Goal: Navigation & Orientation: Find specific page/section

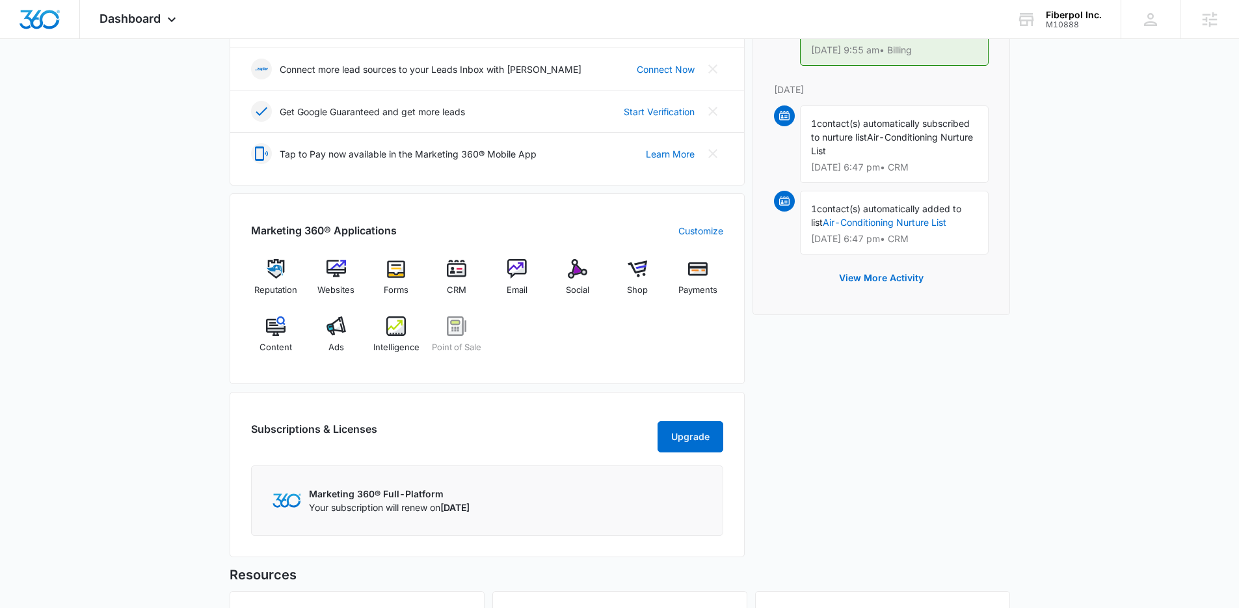
scroll to position [562, 0]
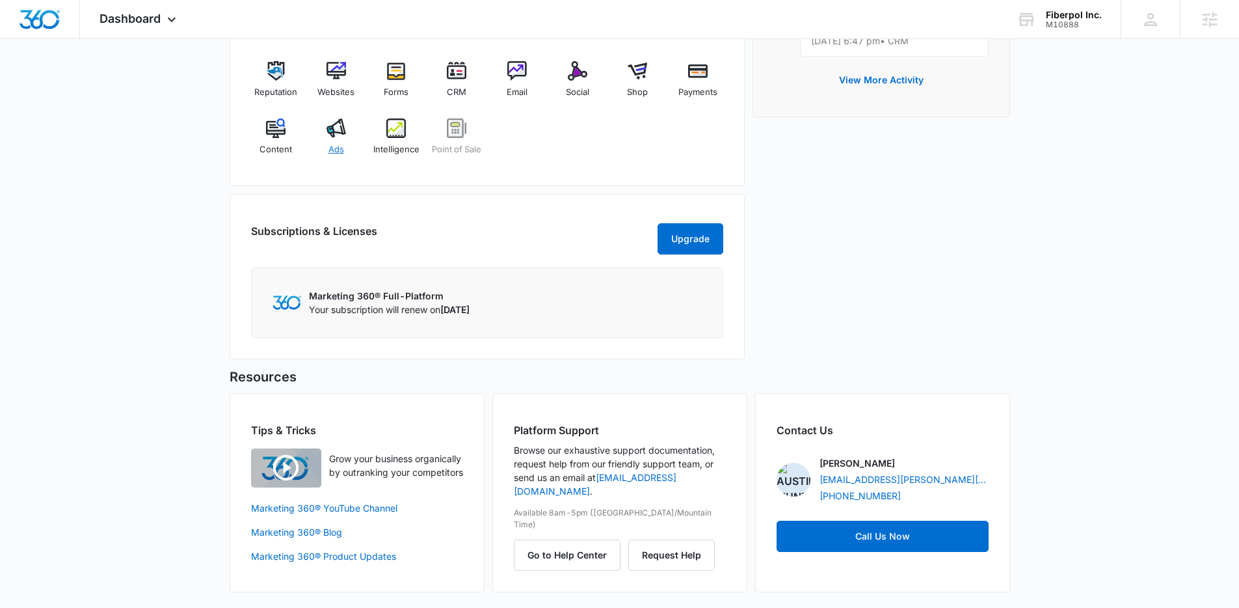
click at [346, 120] on div "Ads" at bounding box center [336, 141] width 50 height 47
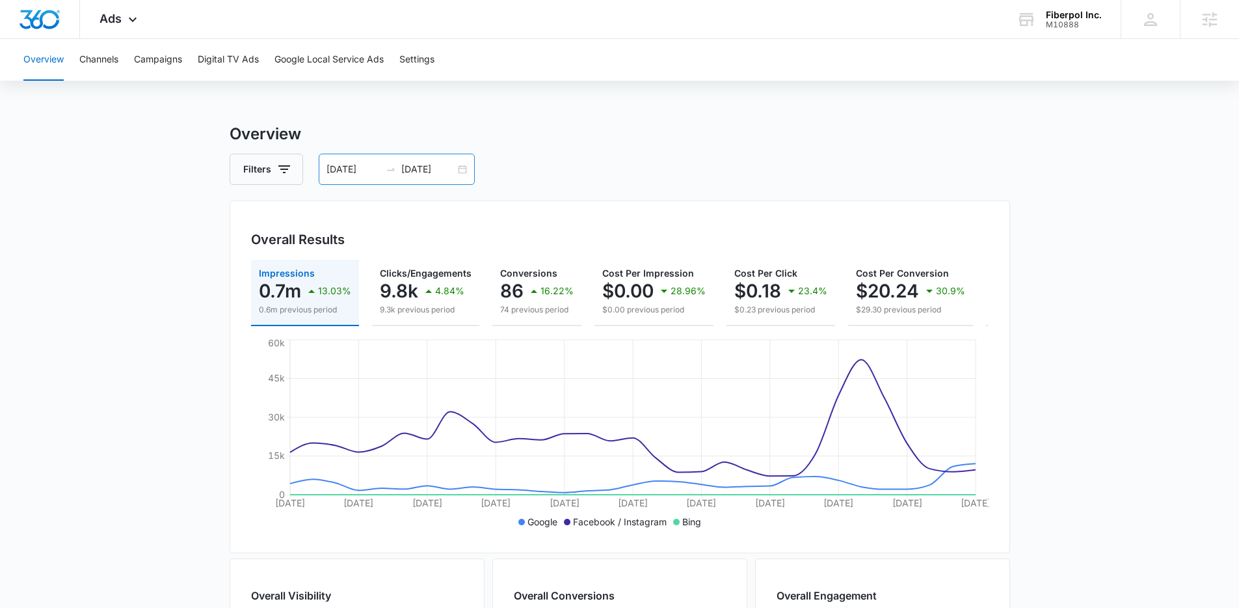
click at [466, 172] on div "07/08/2025 08/07/2025" at bounding box center [397, 169] width 156 height 31
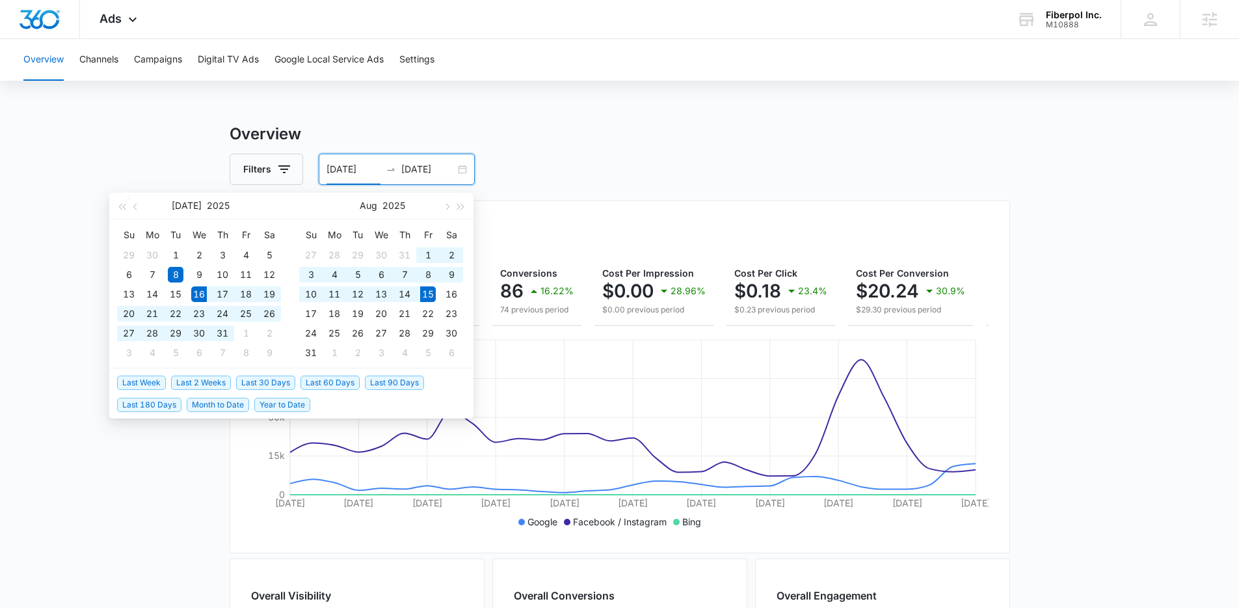
click at [263, 387] on span "Last 30 Days" at bounding box center [265, 382] width 59 height 14
type input "07/16/2025"
type input "08/15/2025"
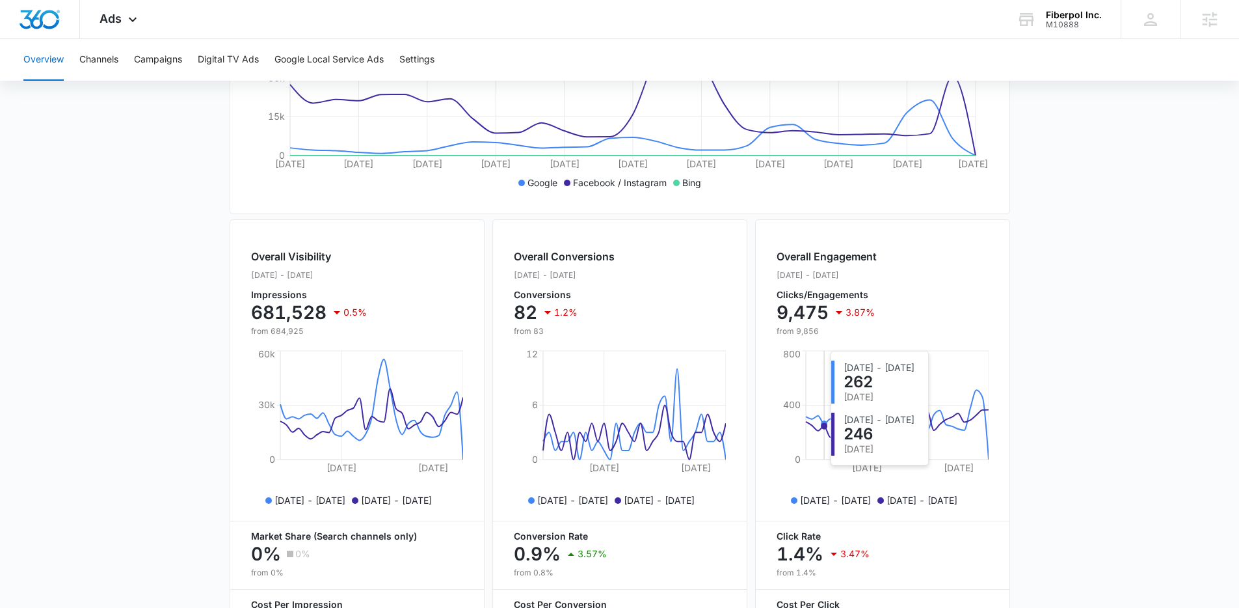
scroll to position [347, 0]
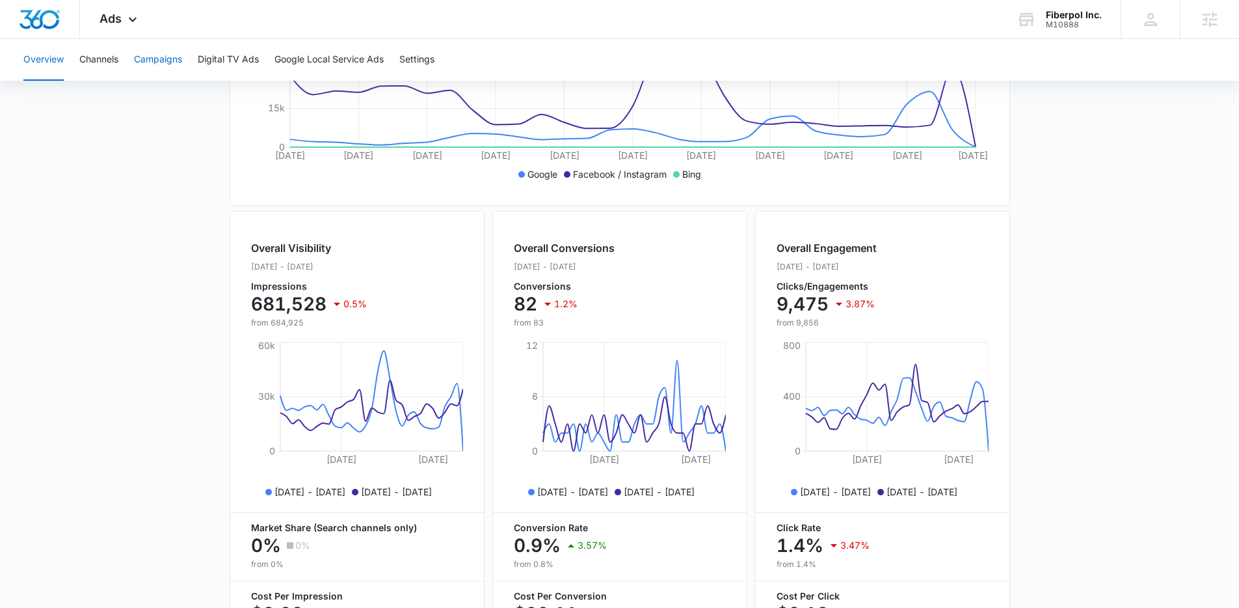
click at [155, 56] on button "Campaigns" at bounding box center [158, 60] width 48 height 42
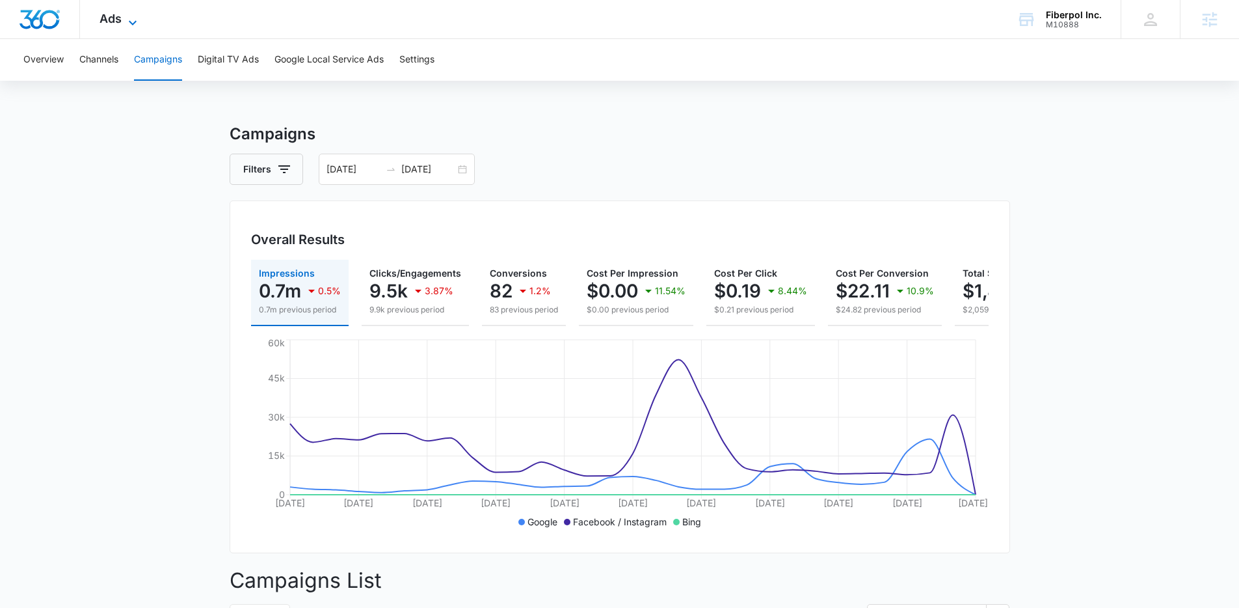
click at [126, 17] on icon at bounding box center [133, 23] width 16 height 16
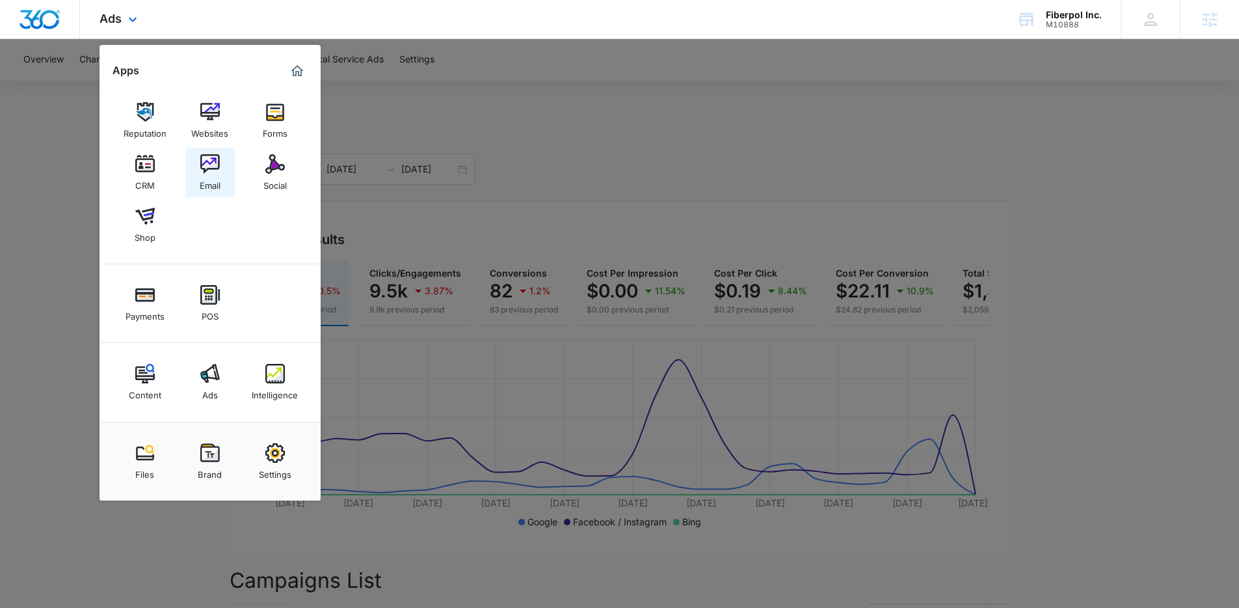
click at [224, 172] on link "Email" at bounding box center [209, 172] width 49 height 49
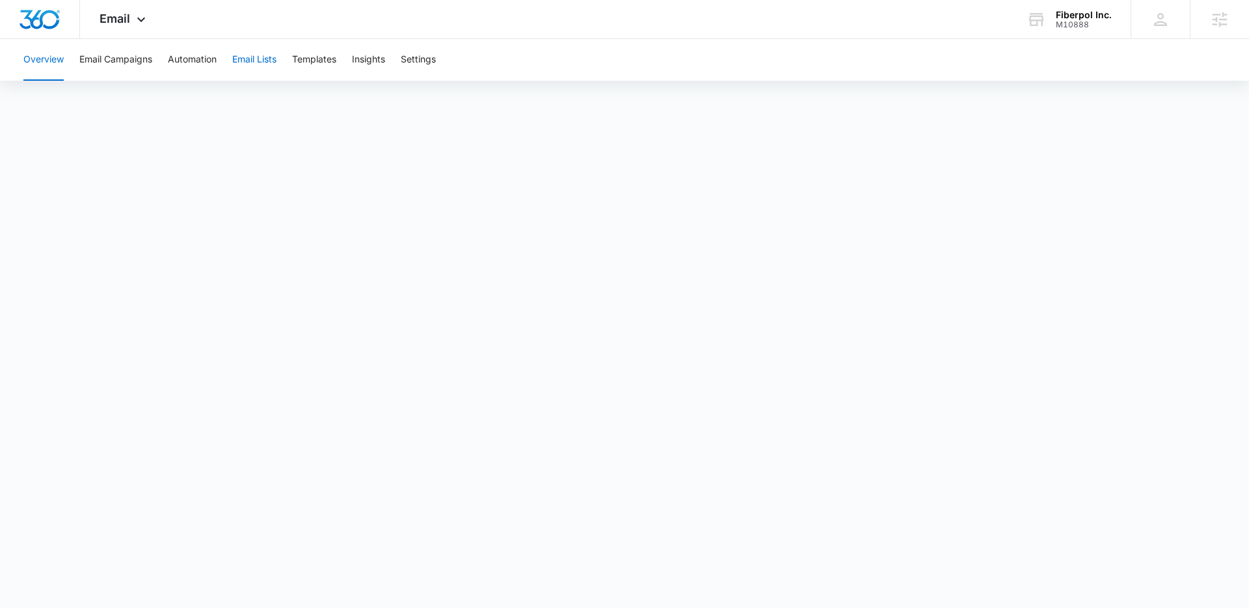
click at [256, 64] on button "Email Lists" at bounding box center [254, 60] width 44 height 42
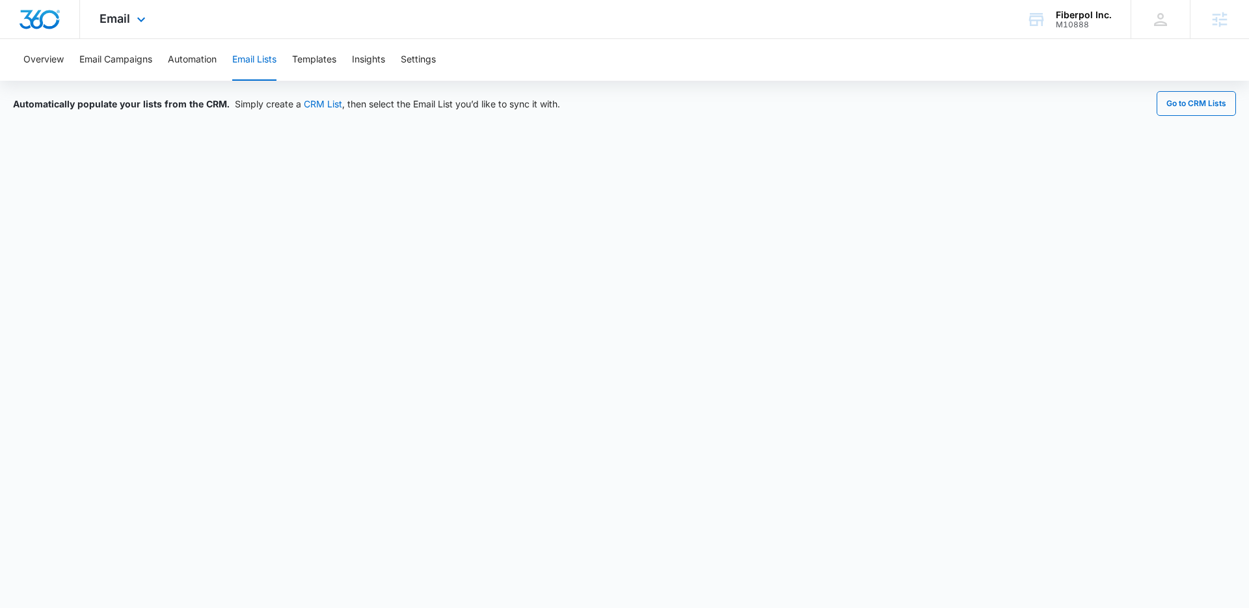
click at [123, 30] on div "Email Apps Reputation Websites Forms CRM Email Social Shop Payments POS Content…" at bounding box center [124, 19] width 88 height 38
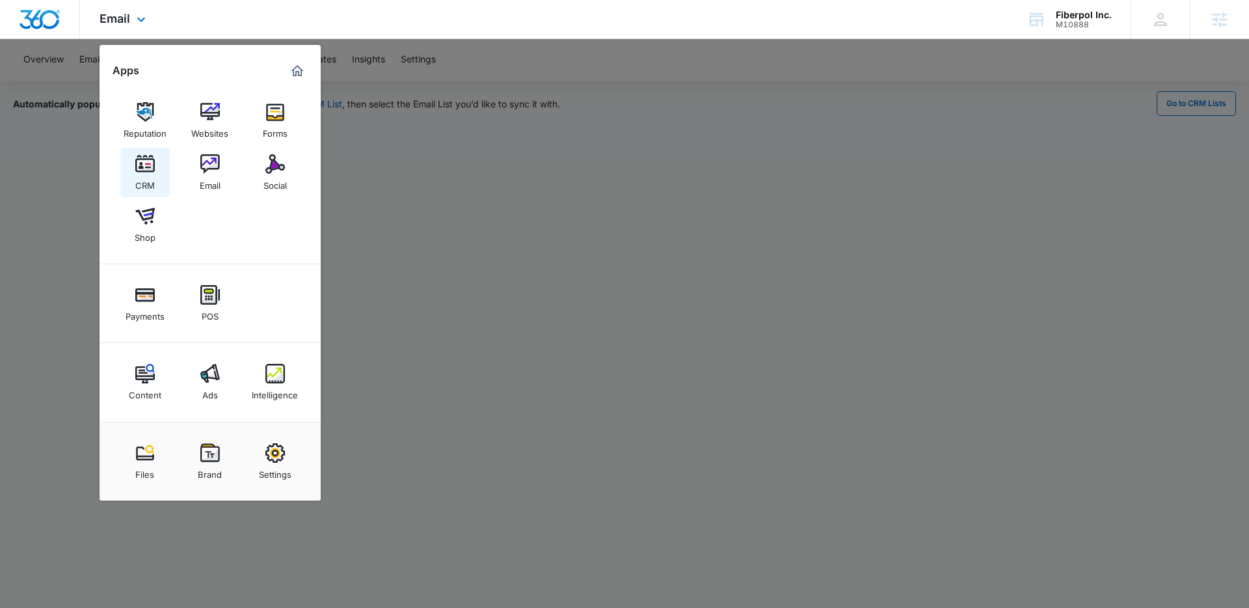
click at [144, 170] on img at bounding box center [145, 164] width 20 height 20
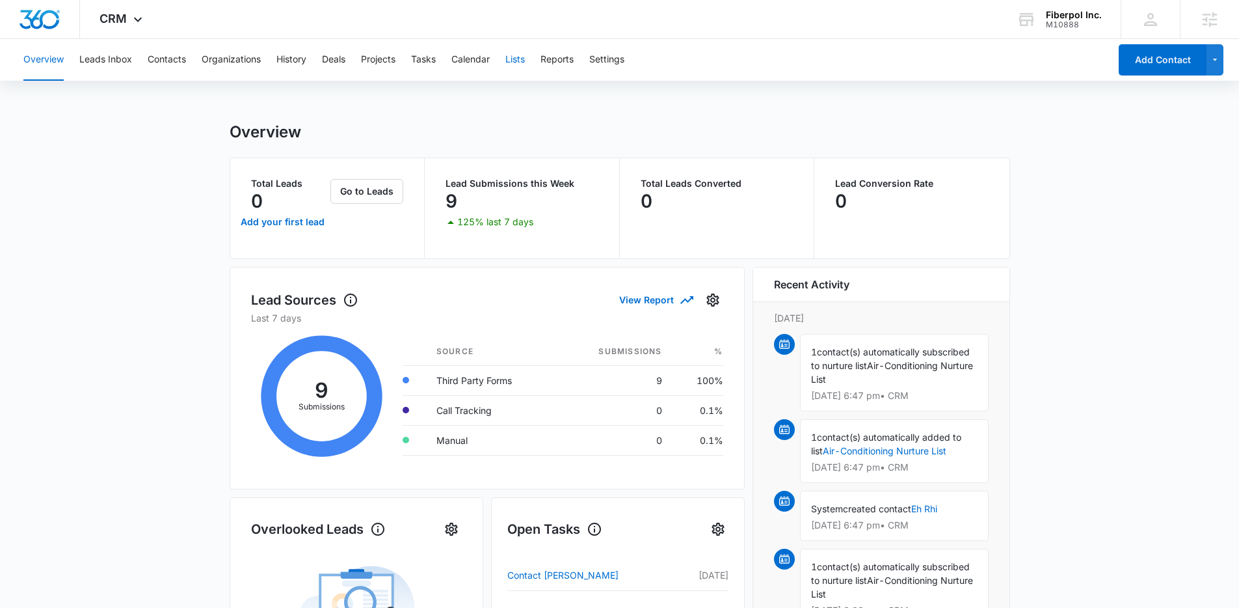
click at [513, 61] on button "Lists" at bounding box center [515, 60] width 20 height 42
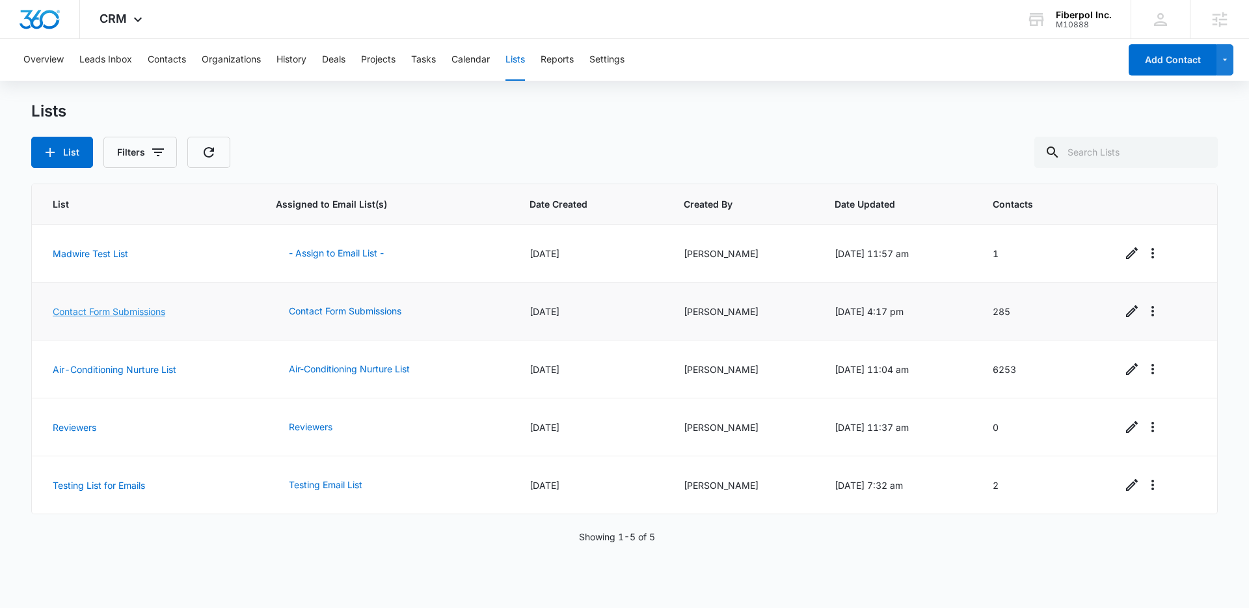
click at [160, 306] on link "Contact Form Submissions" at bounding box center [109, 311] width 113 height 11
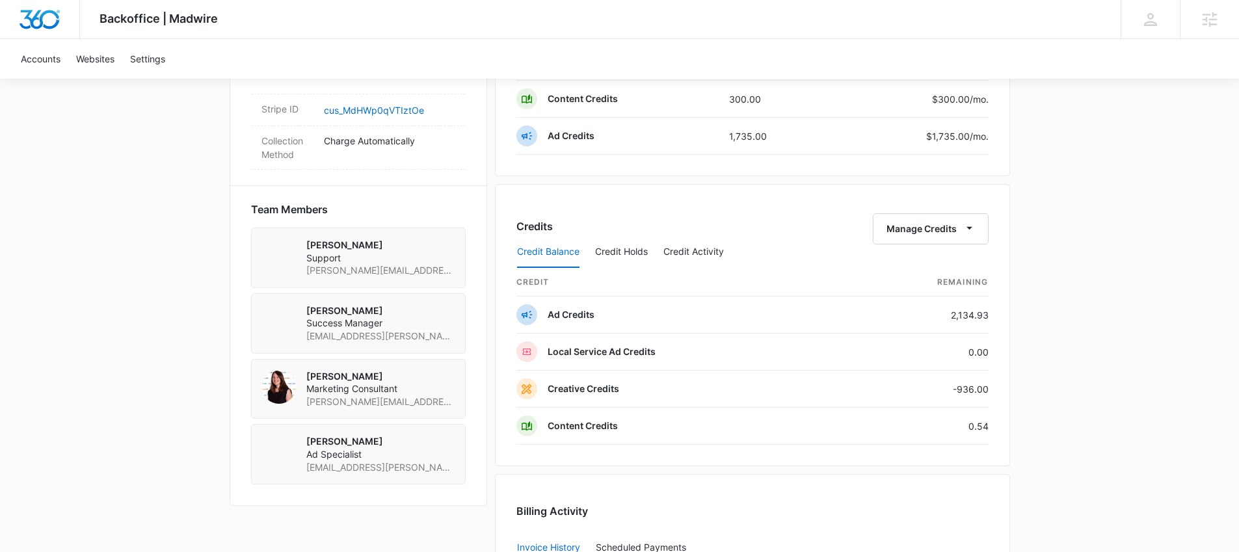
scroll to position [1114, 0]
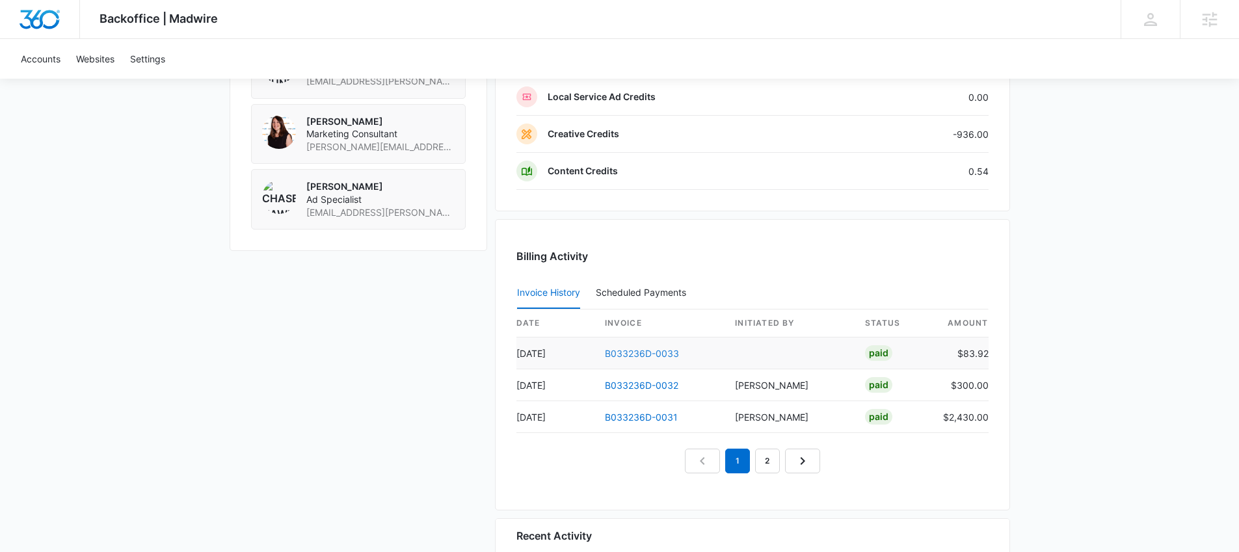
click at [652, 351] on link "B033236D-0033" at bounding box center [642, 353] width 74 height 11
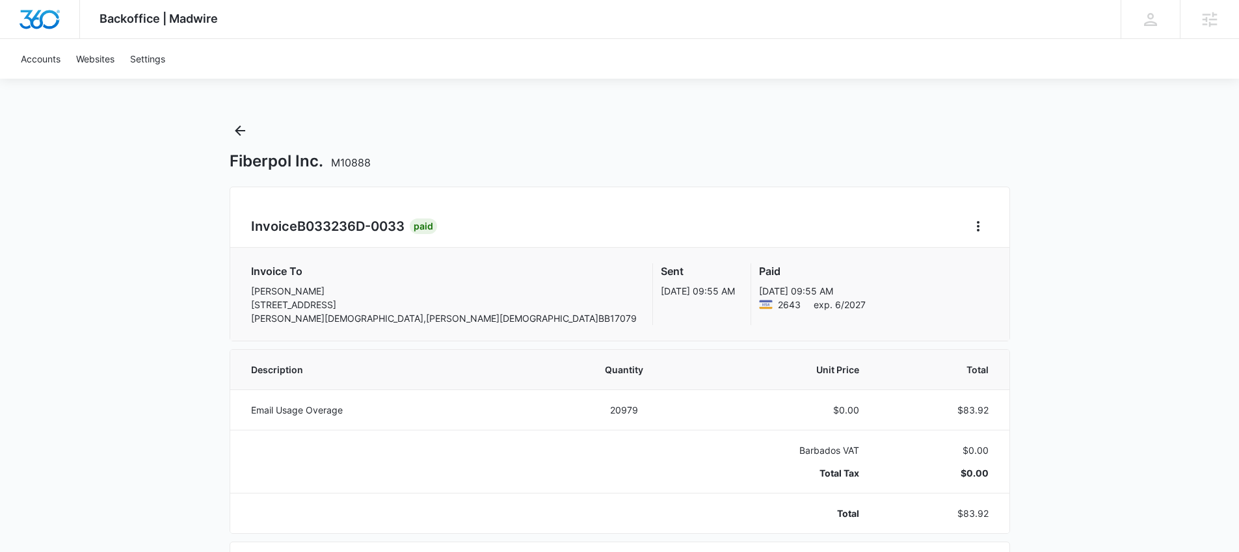
scroll to position [3, 0]
click at [240, 136] on button "Back" at bounding box center [240, 128] width 21 height 21
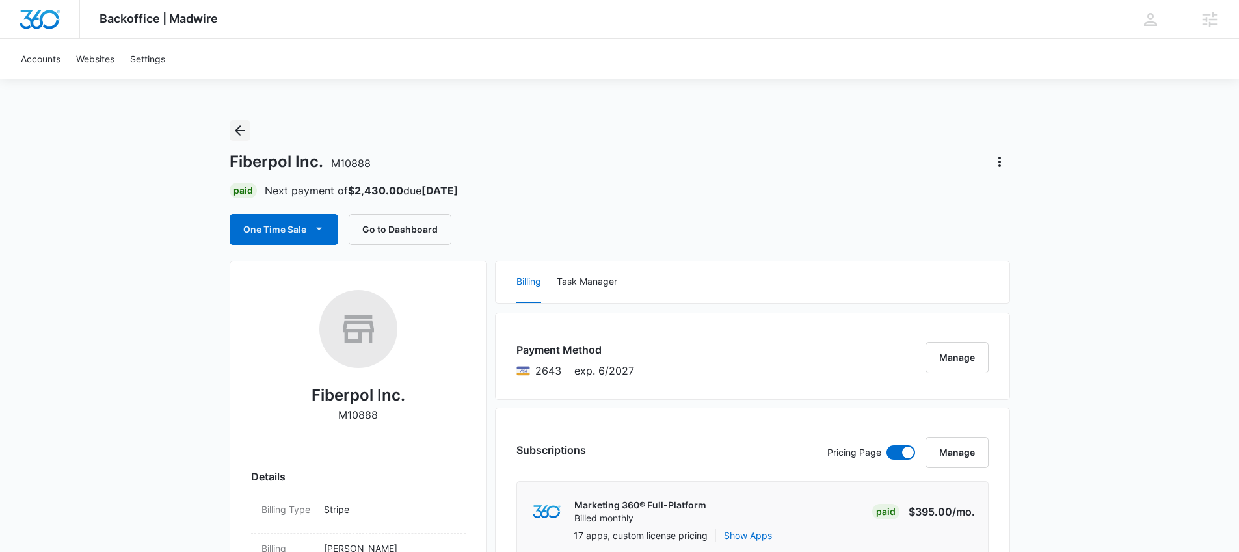
click at [238, 134] on icon "Back" at bounding box center [240, 131] width 10 height 10
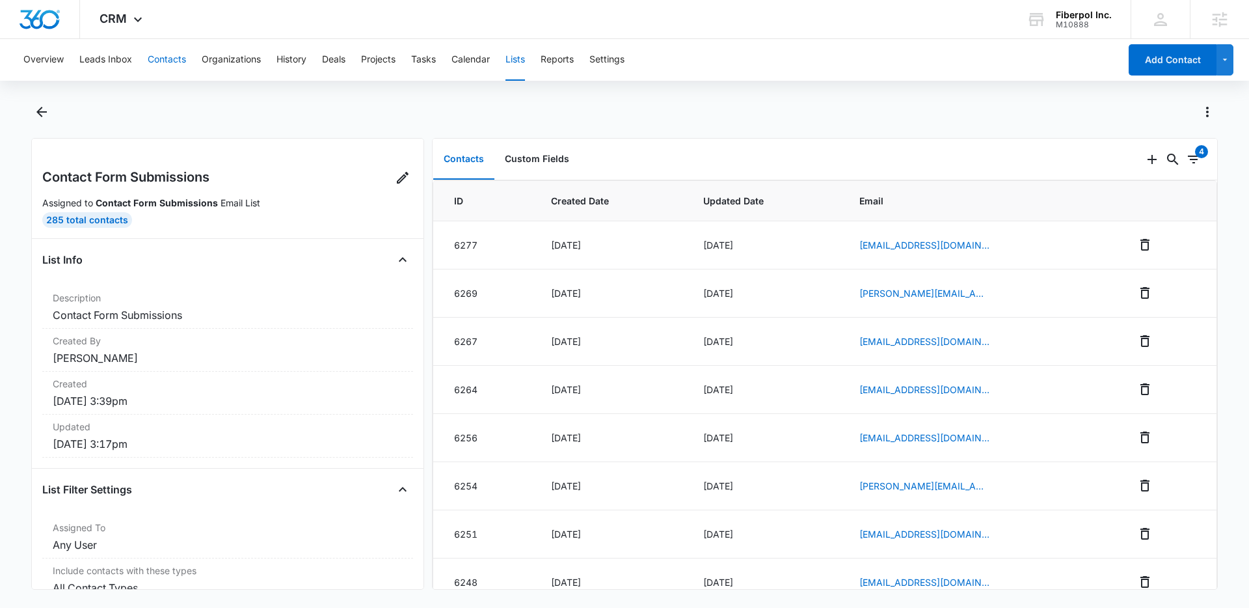
click at [174, 66] on button "Contacts" at bounding box center [167, 60] width 38 height 42
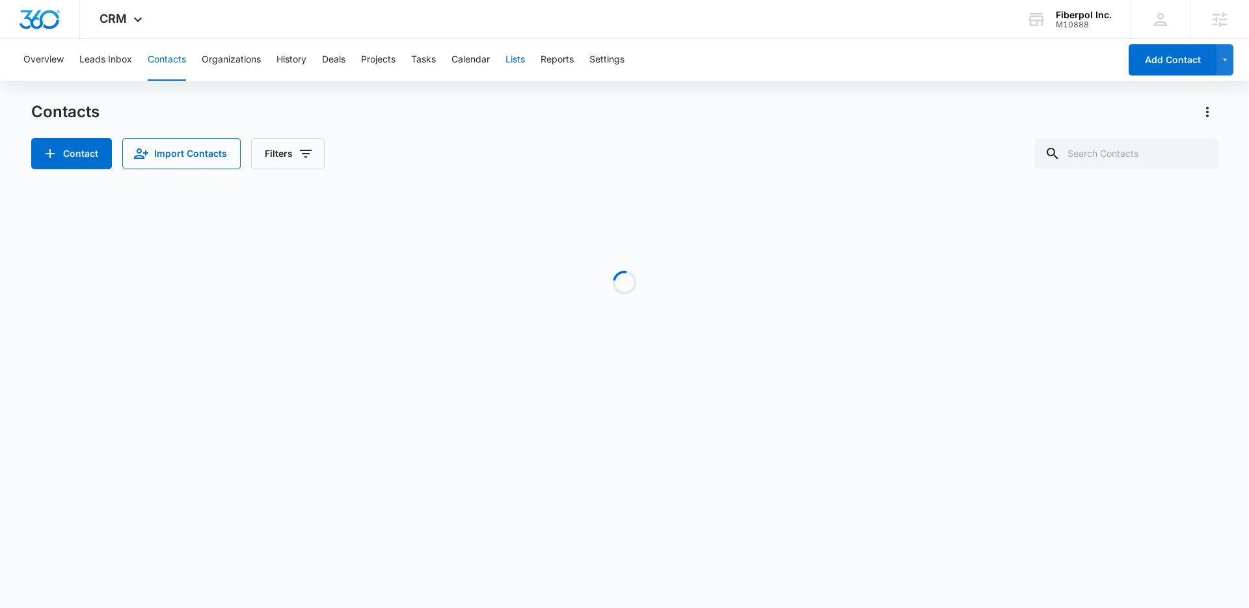
click at [521, 60] on button "Lists" at bounding box center [515, 60] width 20 height 42
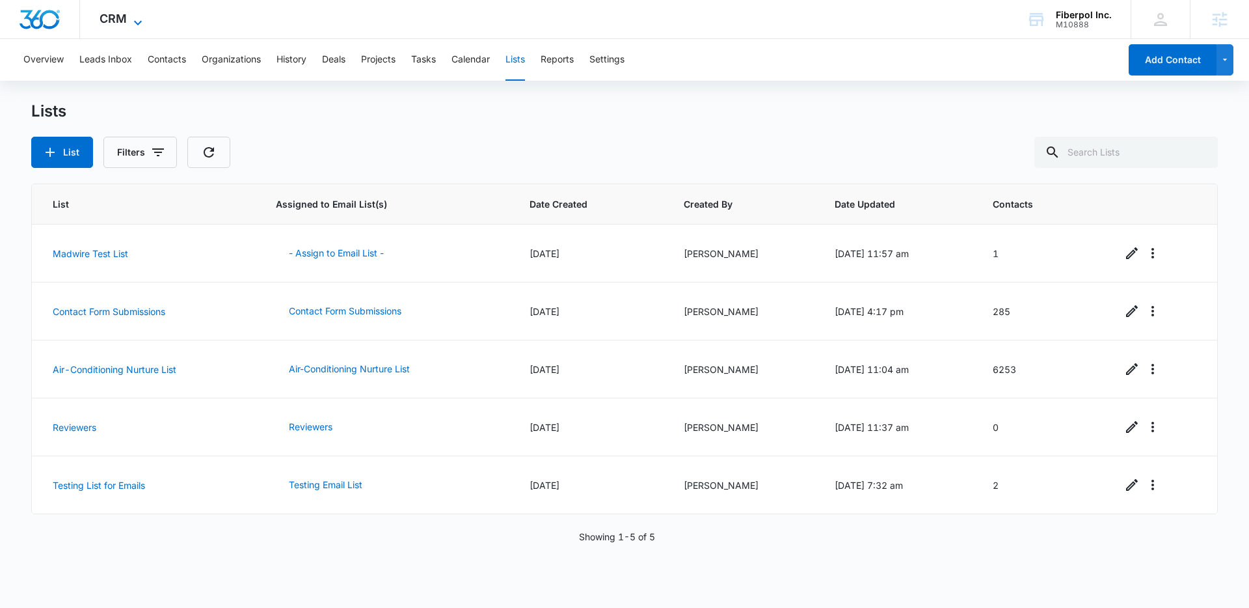
click at [116, 16] on span "CRM" at bounding box center [113, 19] width 27 height 14
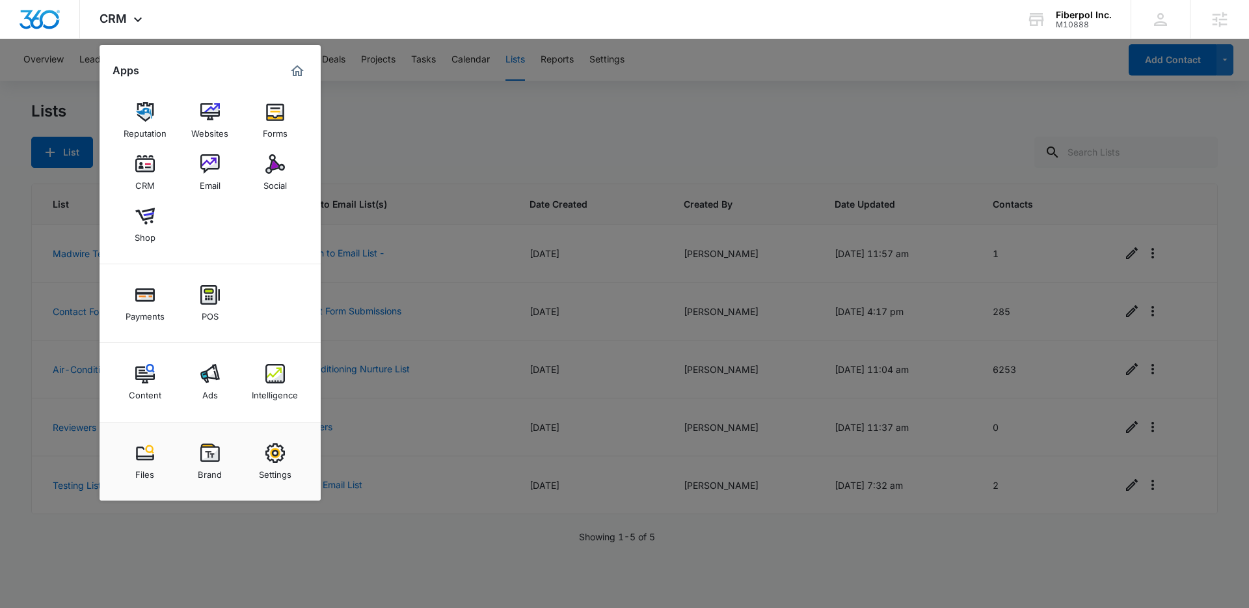
click at [414, 197] on div at bounding box center [624, 304] width 1249 height 608
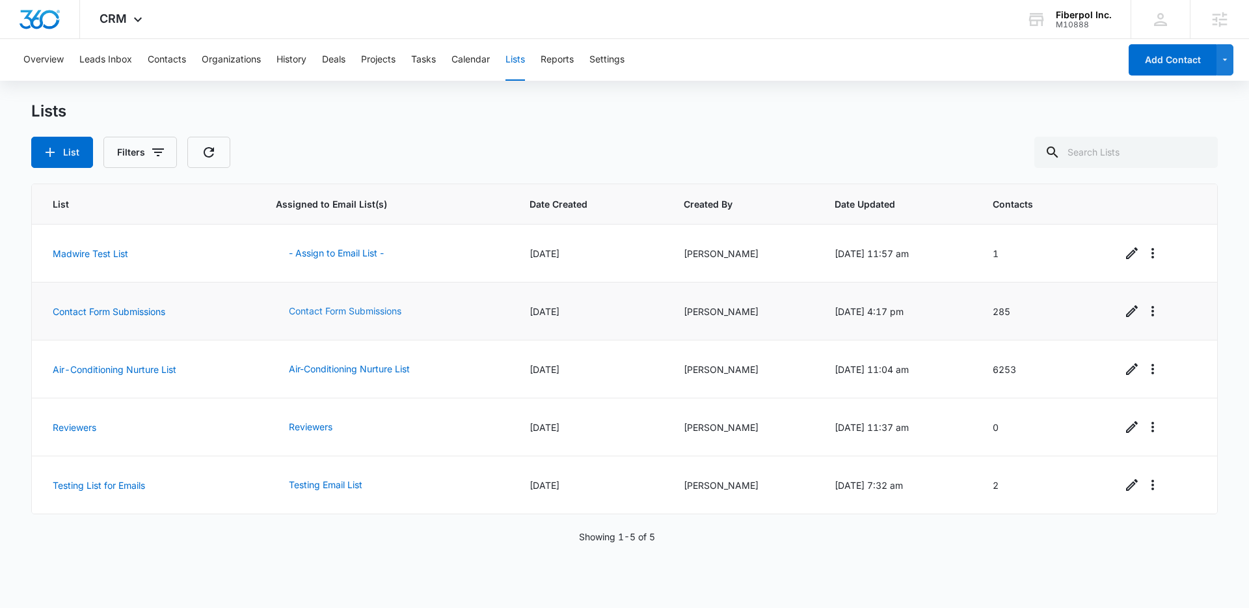
click at [375, 306] on button "Contact Form Submissions" at bounding box center [345, 310] width 139 height 31
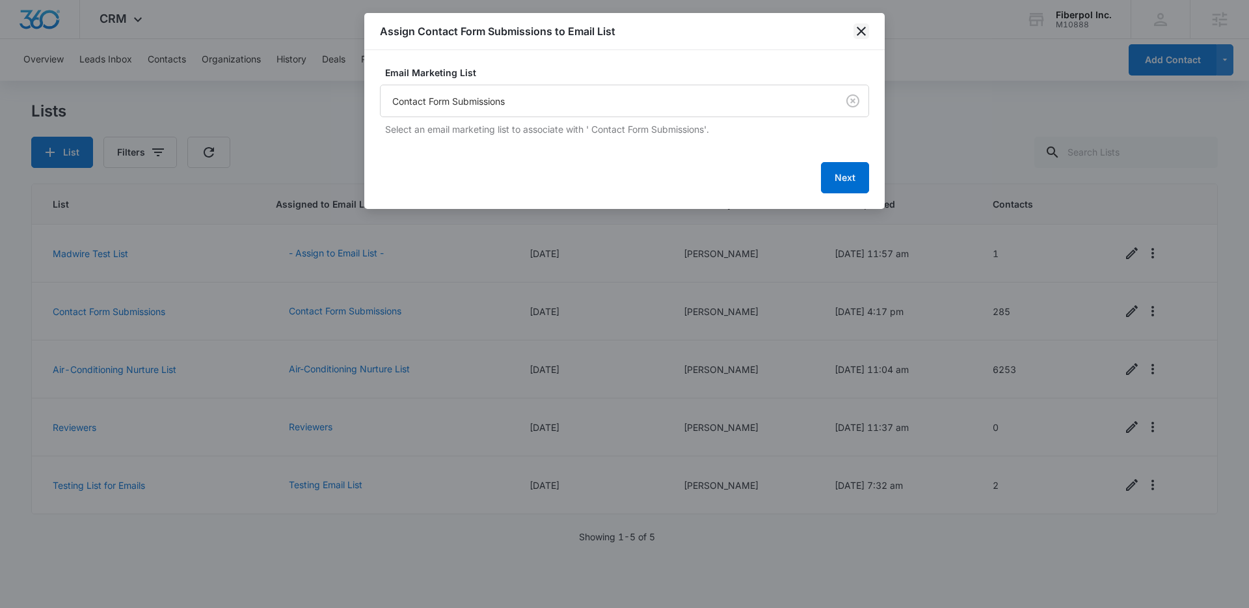
click at [866, 34] on icon "close" at bounding box center [862, 31] width 16 height 16
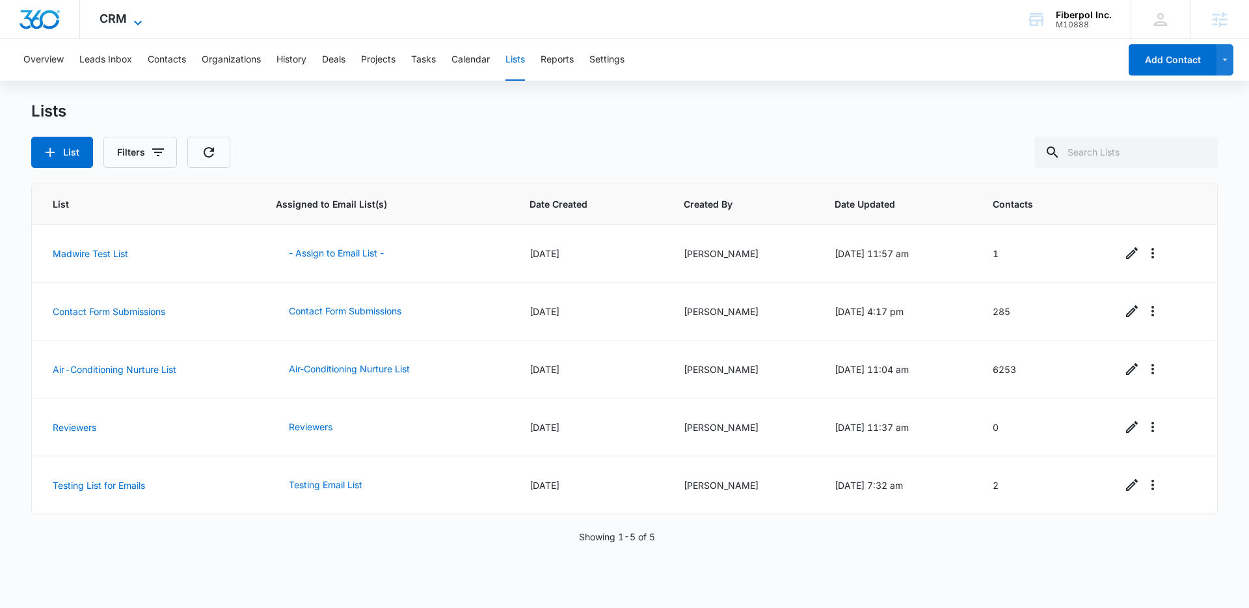
click at [123, 15] on span "CRM" at bounding box center [113, 19] width 27 height 14
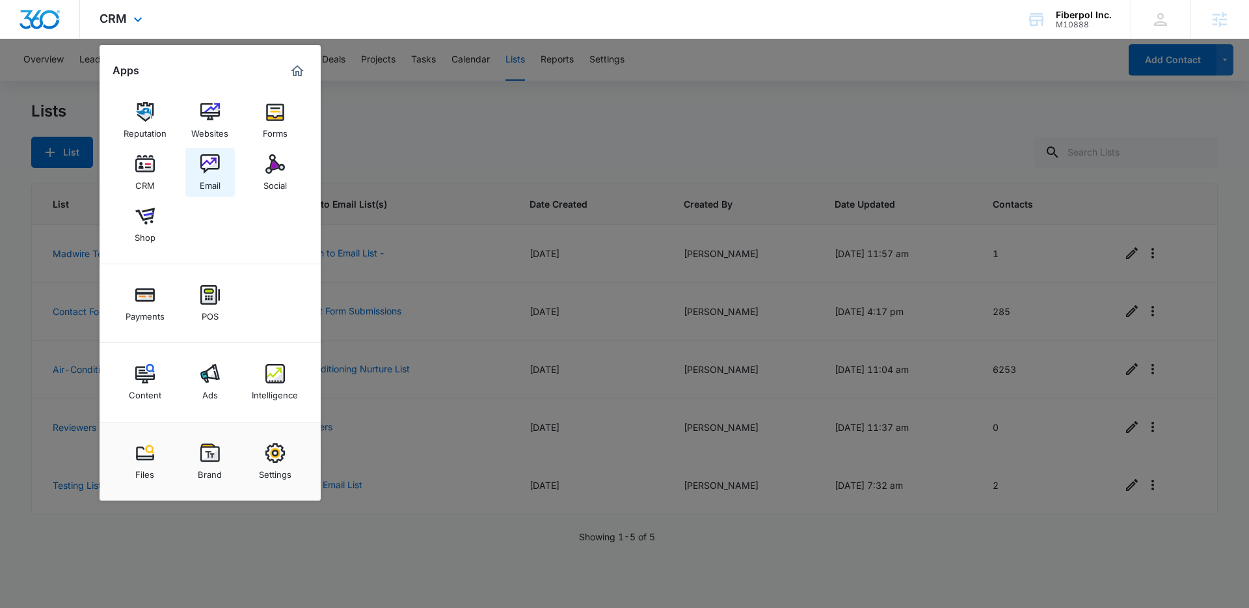
click at [213, 166] on img at bounding box center [210, 164] width 20 height 20
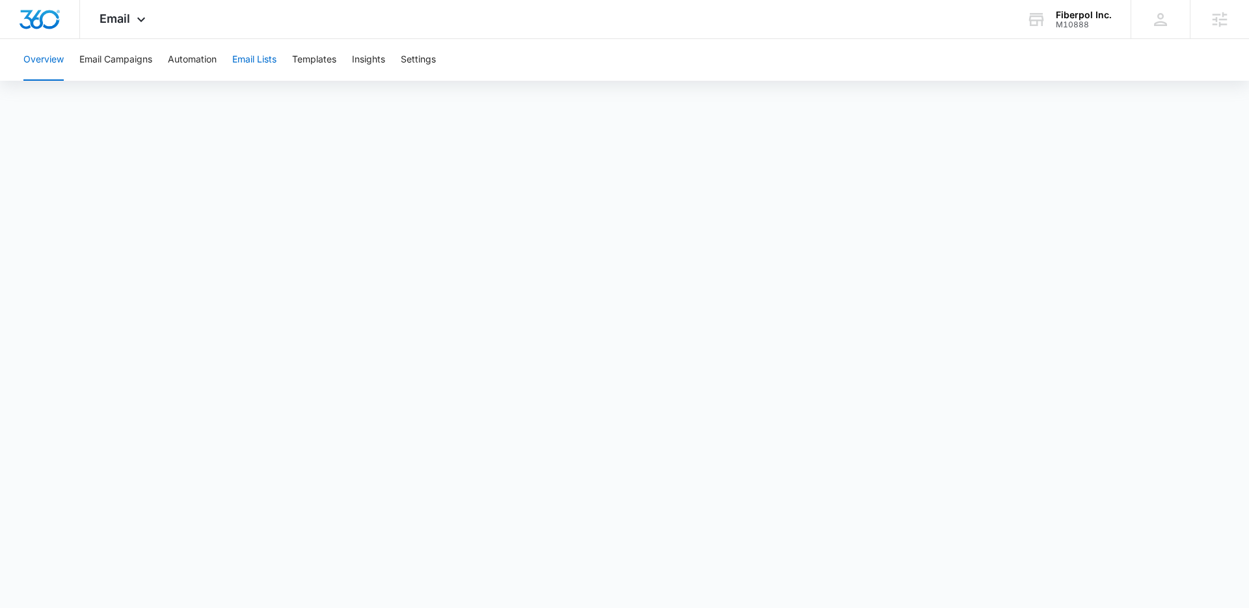
click at [269, 61] on button "Email Lists" at bounding box center [254, 60] width 44 height 42
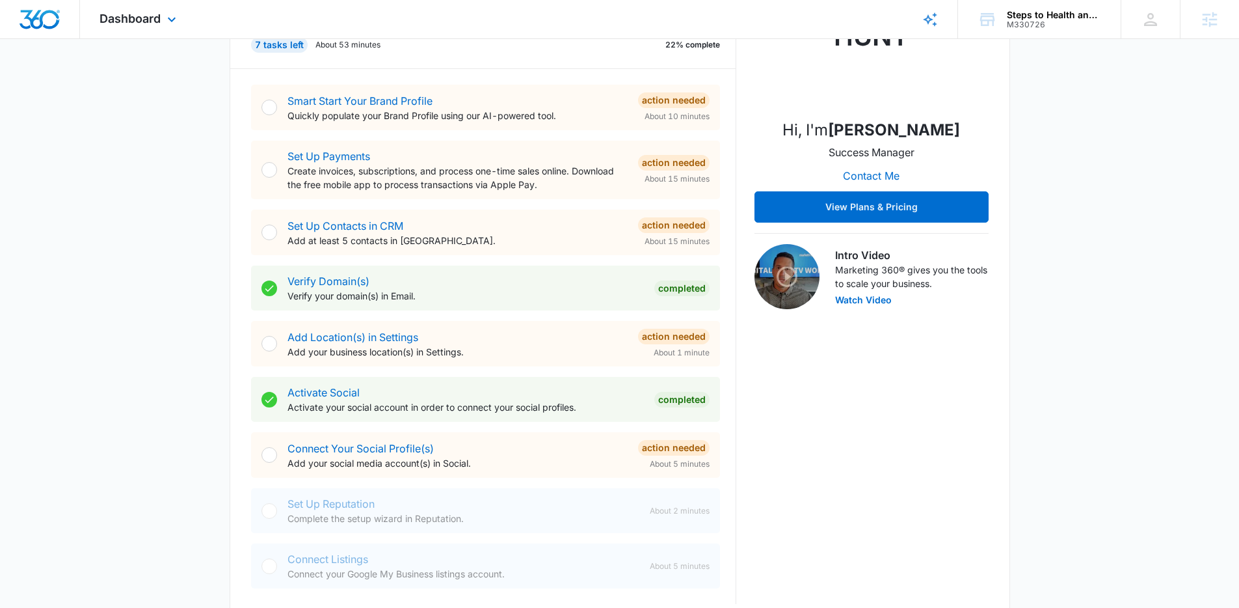
scroll to position [124, 0]
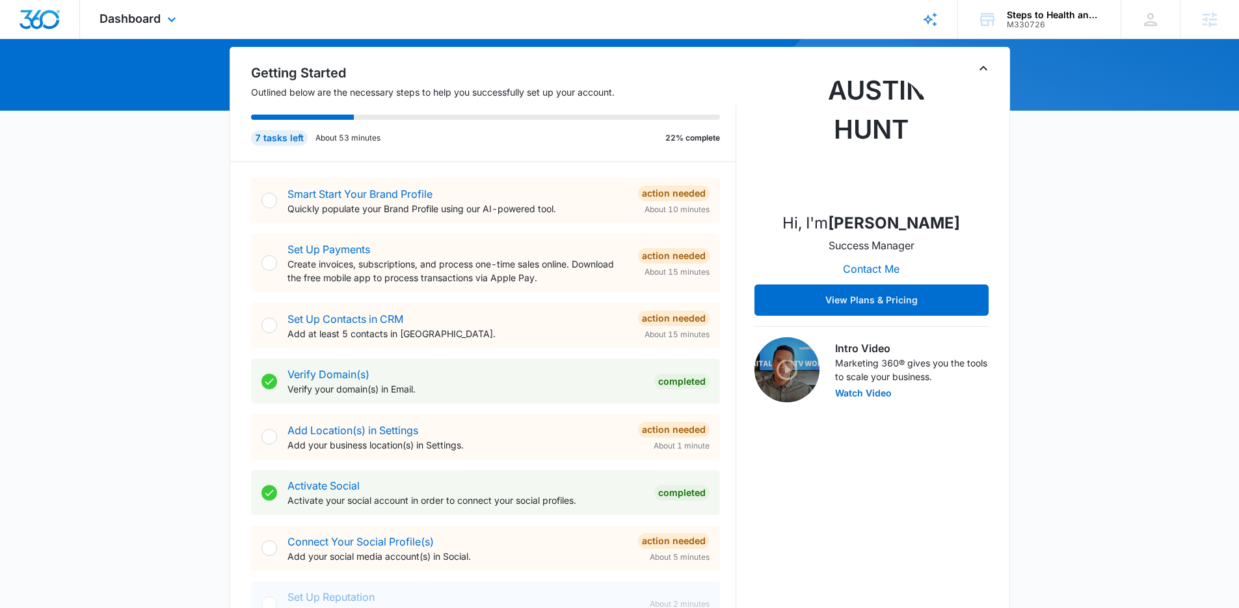
click at [146, 36] on div "Dashboard Apps Reputation Websites Forms CRM Email Social Payments POS Content …" at bounding box center [139, 19] width 119 height 38
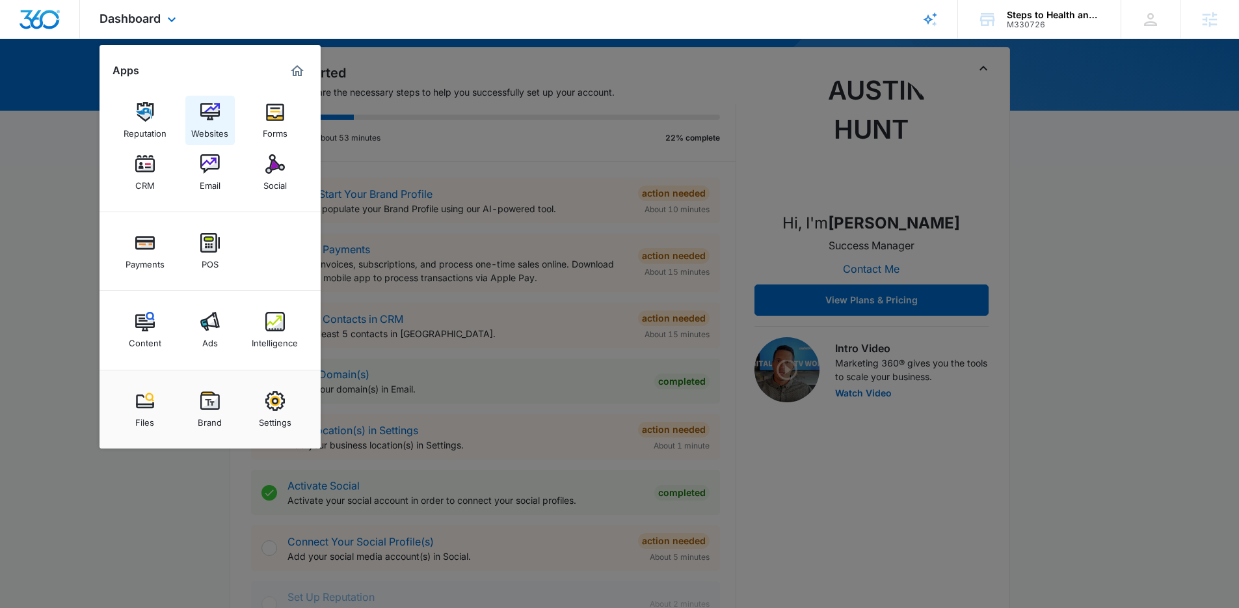
click at [206, 100] on link "Websites" at bounding box center [209, 120] width 49 height 49
